Goal: Task Accomplishment & Management: Manage account settings

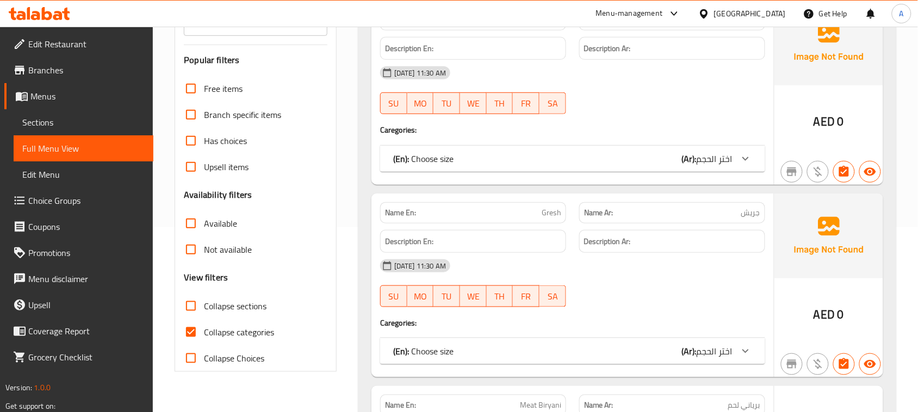
scroll to position [272, 0]
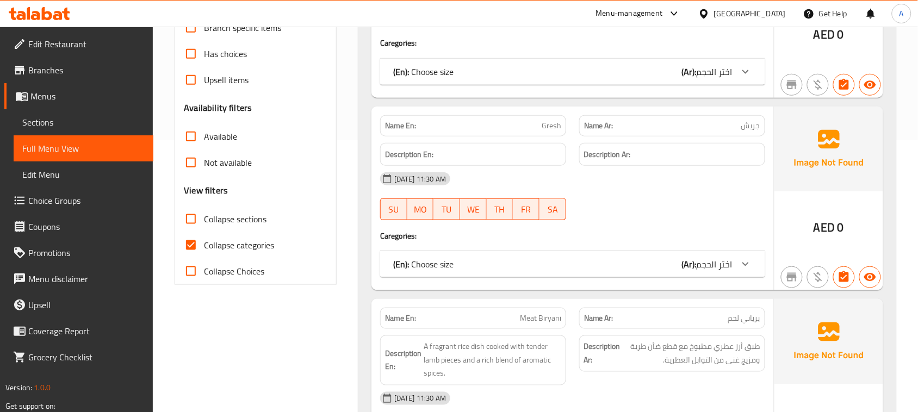
click at [196, 251] on input "Collapse categories" at bounding box center [191, 245] width 26 height 26
checkbox input "false"
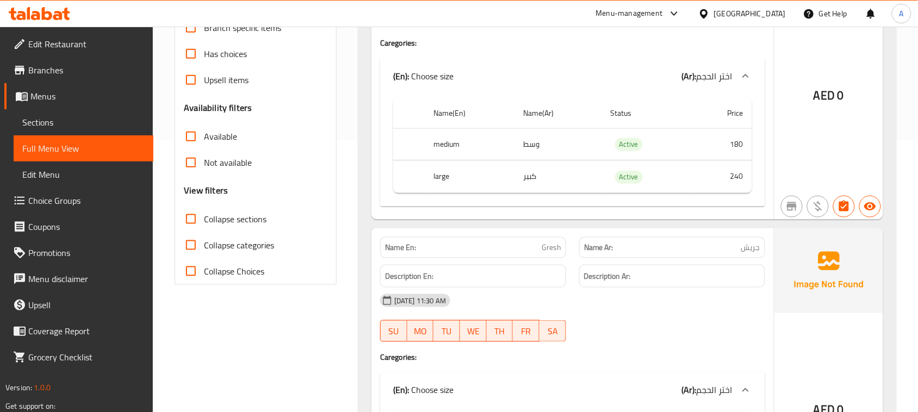
click at [610, 271] on div "Name En: Gresh Name Ar: جريش Description En: Description Ar: [DATE] 11:30 AM SU…" at bounding box center [572, 381] width 402 height 306
click at [630, 283] on strong "Description Ar:" at bounding box center [607, 277] width 47 height 14
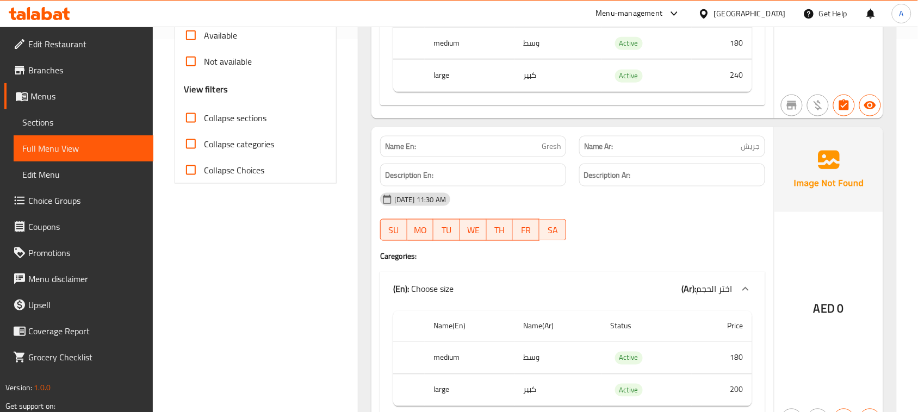
scroll to position [476, 0]
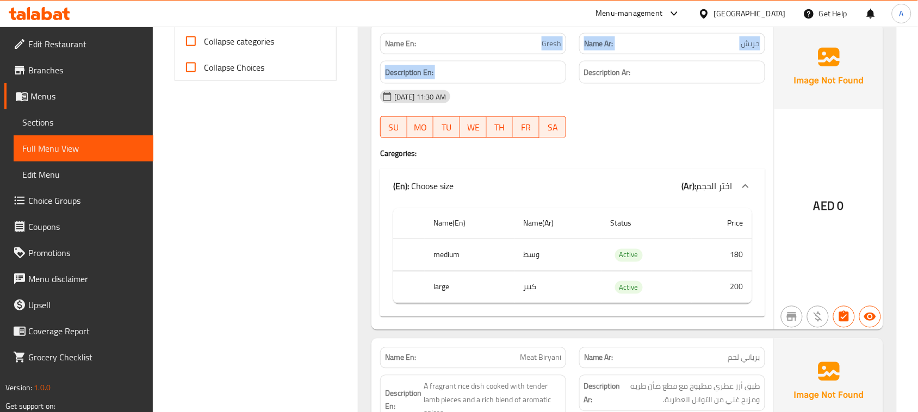
drag, startPoint x: 543, startPoint y: 52, endPoint x: 645, endPoint y: 122, distance: 124.7
click at [636, 87] on div "Name En: Gresh Name Ar: جريش Description En: Description Ar: [DATE] 11:30 AM SU…" at bounding box center [572, 177] width 402 height 306
click at [647, 139] on div at bounding box center [672, 138] width 199 height 13
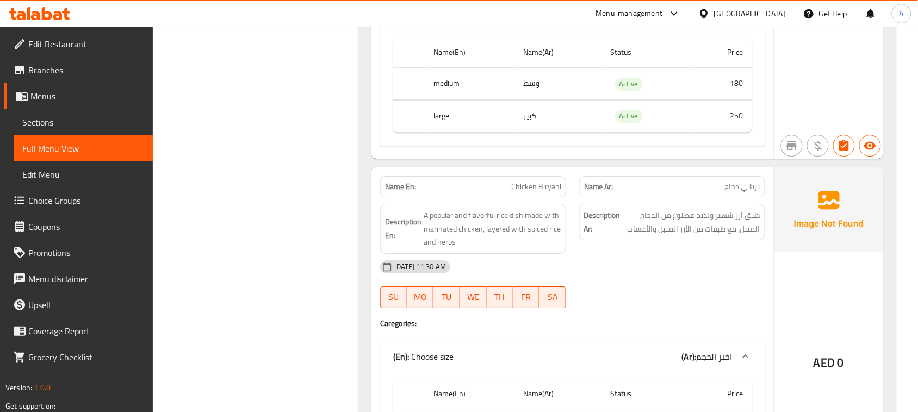
scroll to position [1359, 0]
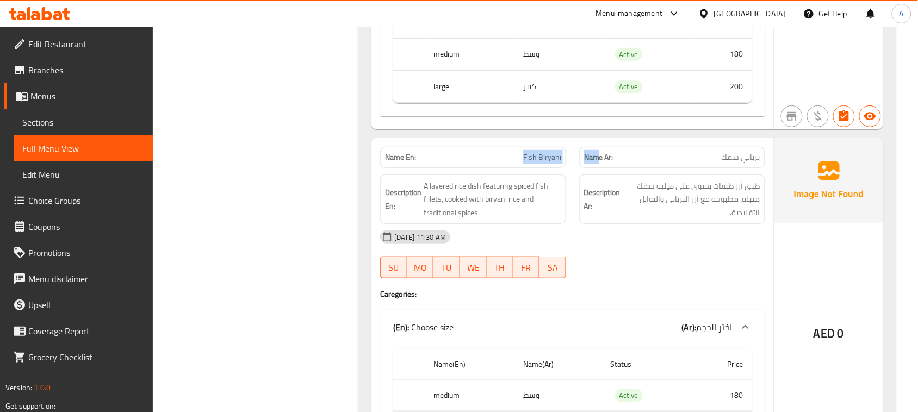
drag, startPoint x: 512, startPoint y: 160, endPoint x: 605, endPoint y: 173, distance: 93.3
click at [601, 172] on div "Name En: Fish Biryani Name Ar: [PERSON_NAME]" at bounding box center [573, 157] width 398 height 34
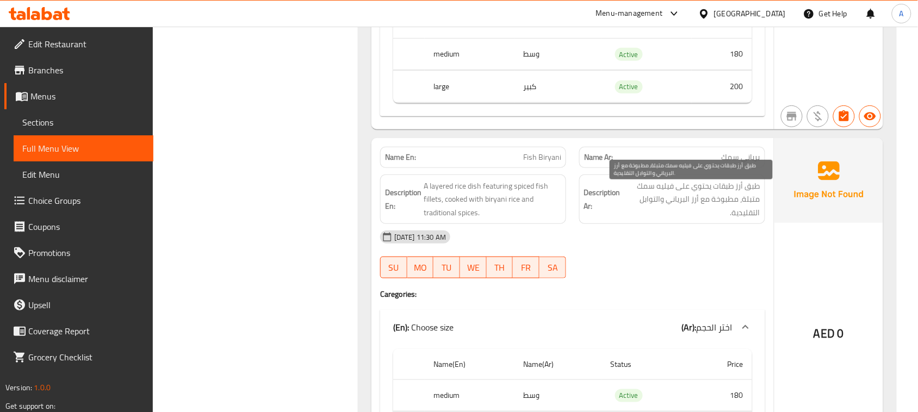
click at [713, 195] on span "طبق أرز طبقات يحتوي على فيليه سمك متبلة، مطبوخة مع أرز البرياني والتوابل التقلي…" at bounding box center [692, 199] width 138 height 40
click at [699, 265] on div "[DATE] 11:30 AM SU MO TU WE TH FR SA" at bounding box center [573, 254] width 398 height 61
drag, startPoint x: 737, startPoint y: 192, endPoint x: 646, endPoint y: 202, distance: 91.9
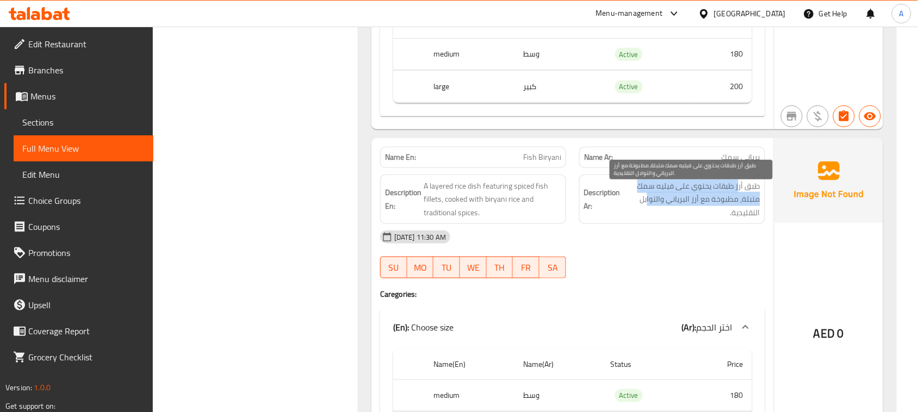
click at [646, 202] on span "طبق أرز طبقات يحتوي على فيليه سمك متبلة، مطبوخة مع أرز البرياني والتوابل التقلي…" at bounding box center [692, 199] width 138 height 40
click at [717, 210] on span "طبق أرز طبقات يحتوي على فيليه سمك متبلة، مطبوخة مع أرز البرياني والتوابل التقلي…" at bounding box center [692, 199] width 138 height 40
click at [684, 270] on div "[DATE] 11:30 AM SU MO TU WE TH FR SA" at bounding box center [573, 254] width 398 height 61
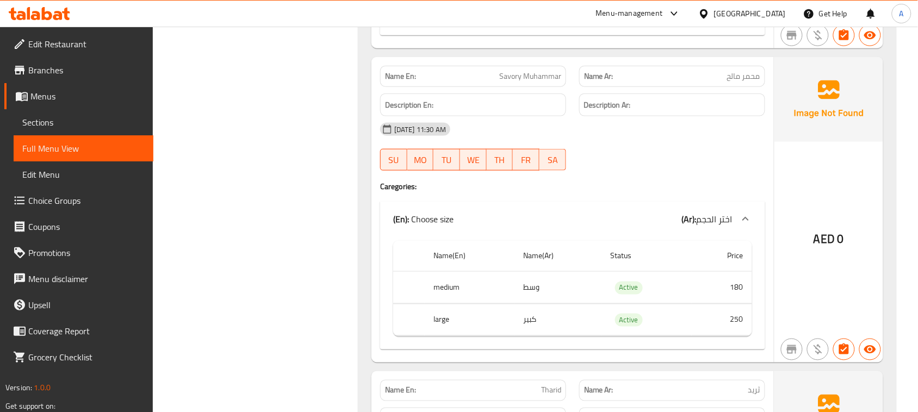
scroll to position [2787, 0]
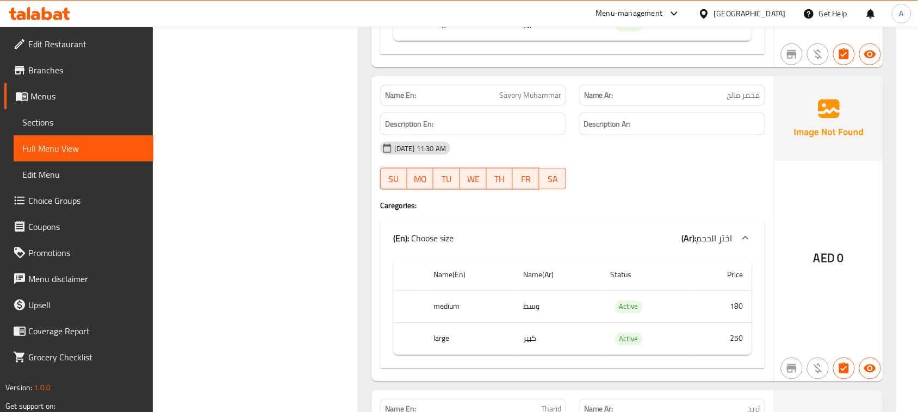
drag, startPoint x: 502, startPoint y: 109, endPoint x: 596, endPoint y: 141, distance: 99.4
click at [577, 127] on div "Name En: [PERSON_NAME] Name Ar: محمر مالح Description En: Description Ar: [DATE…" at bounding box center [572, 229] width 402 height 306
click at [666, 196] on div at bounding box center [672, 189] width 199 height 13
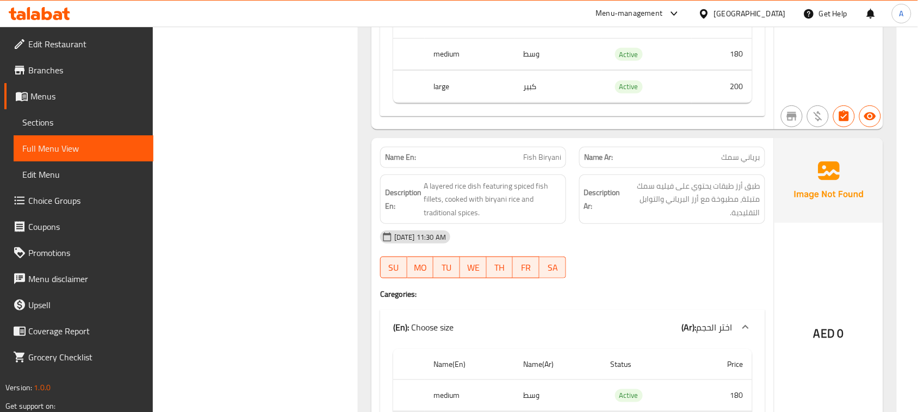
scroll to position [1088, 0]
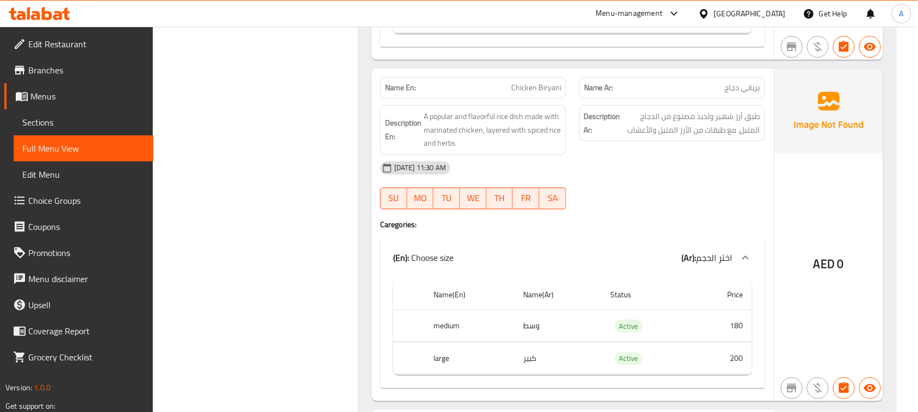
drag, startPoint x: 510, startPoint y: 115, endPoint x: 550, endPoint y: 126, distance: 41.7
click at [537, 111] on div "Description En: A popular and flavorful rice dish made with marinated chicken, …" at bounding box center [473, 130] width 186 height 50
click at [569, 186] on div "SU MO TU WE TH FR SA" at bounding box center [473, 198] width 199 height 35
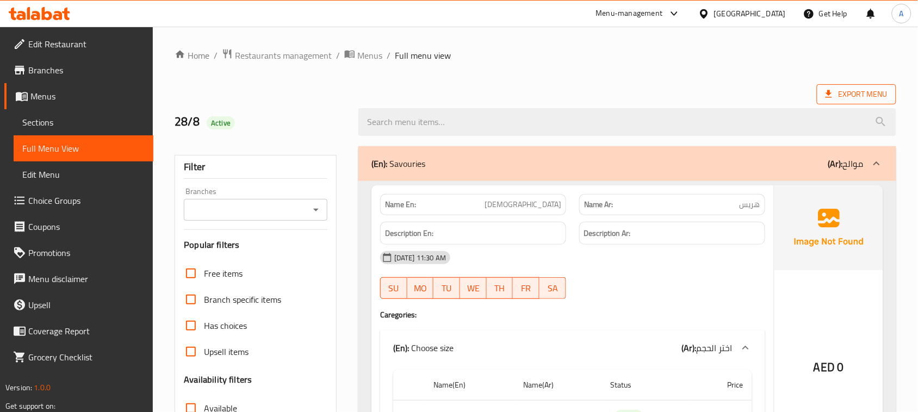
click at [860, 93] on span "Export Menu" at bounding box center [856, 95] width 62 height 14
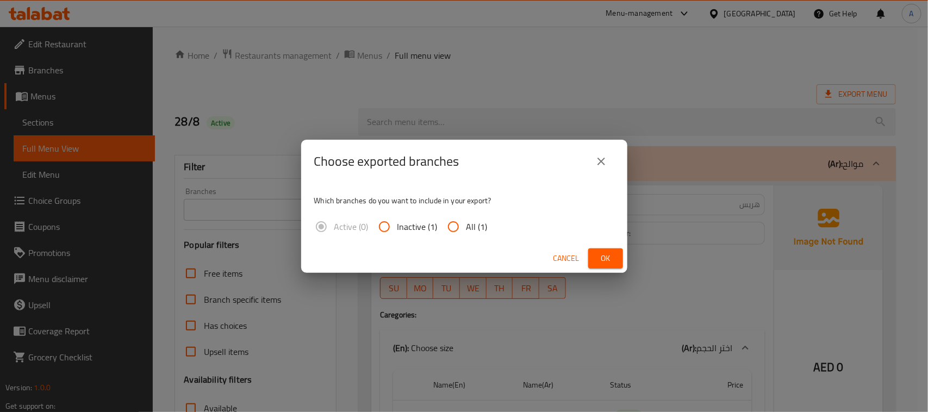
click at [477, 220] on span "All (1)" at bounding box center [477, 226] width 21 height 13
click at [467, 219] on input "All (1)" at bounding box center [453, 227] width 26 height 26
radio input "true"
click at [597, 257] on span "Ok" at bounding box center [605, 259] width 17 height 14
